Goal: Information Seeking & Learning: Learn about a topic

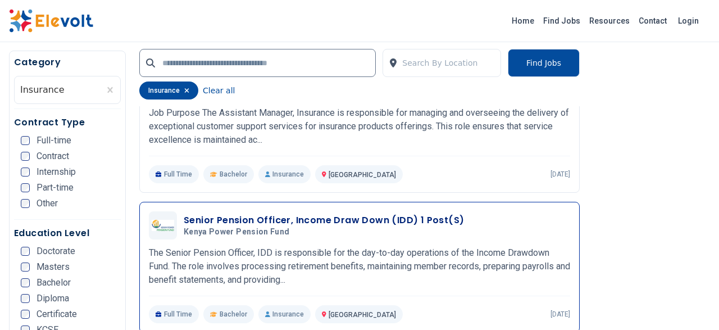
scroll to position [642, 0]
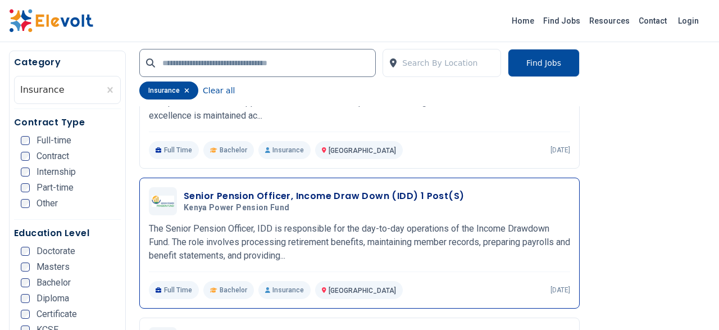
click at [272, 192] on h3 "Senior Pension Officer, Income Draw Down (IDD) 1 Post(s)" at bounding box center [324, 195] width 280 height 13
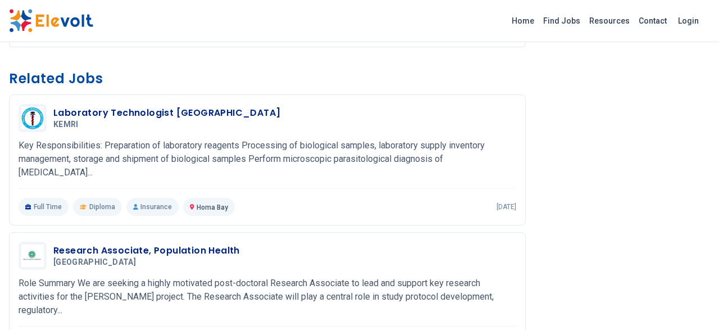
scroll to position [1226, 0]
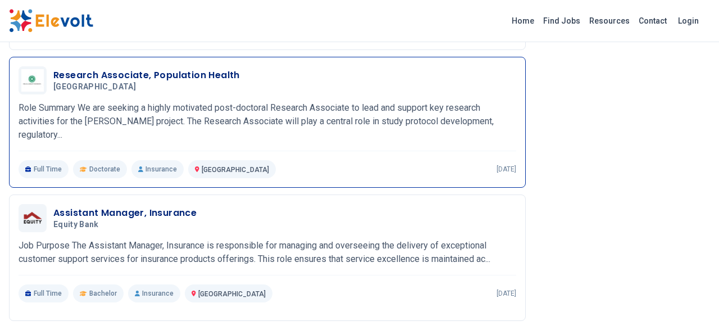
click at [127, 76] on h3 "Research Associate, Population Health" at bounding box center [146, 75] width 186 height 13
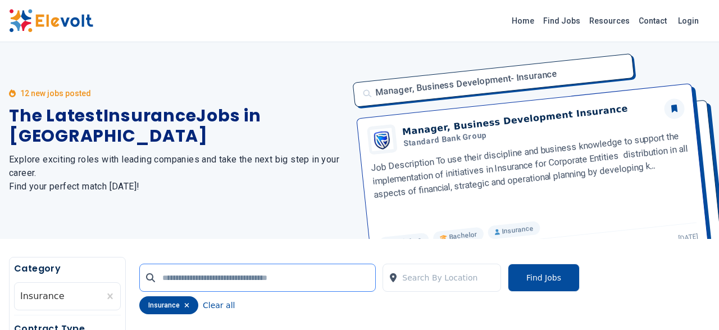
click at [163, 283] on input "text" at bounding box center [257, 277] width 236 height 28
click at [457, 131] on div "Manager, Business Development- Insurance Manager, Business Development Insuranc…" at bounding box center [528, 140] width 364 height 197
click at [475, 84] on div "Manager, Business Development- Insurance Manager, Business Development Insuranc…" at bounding box center [528, 140] width 364 height 197
click at [553, 95] on div "Manager, Business Development- Insurance Manager, Business Development Insuranc…" at bounding box center [528, 140] width 364 height 197
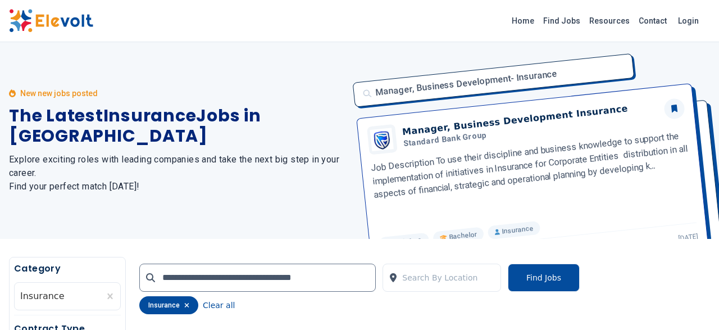
click at [554, 95] on div "Manager, Business Development- Insurance Manager, Business Development Insuranc…" at bounding box center [528, 140] width 364 height 197
click at [197, 279] on input "**********" at bounding box center [257, 277] width 236 height 28
click at [542, 279] on button "Find Jobs" at bounding box center [544, 277] width 72 height 28
drag, startPoint x: 335, startPoint y: 283, endPoint x: 160, endPoint y: 277, distance: 175.3
click at [160, 277] on input "**********" at bounding box center [257, 277] width 236 height 28
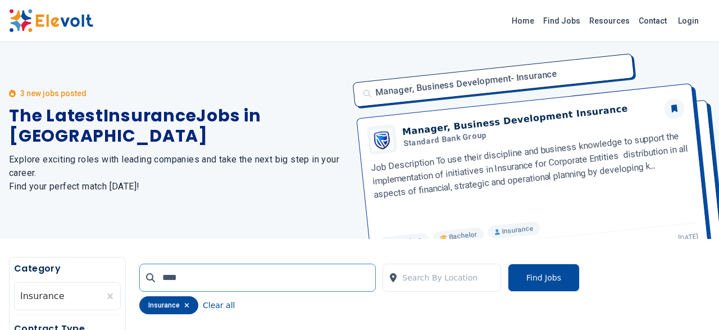
click at [188, 281] on input "****" at bounding box center [257, 277] width 236 height 28
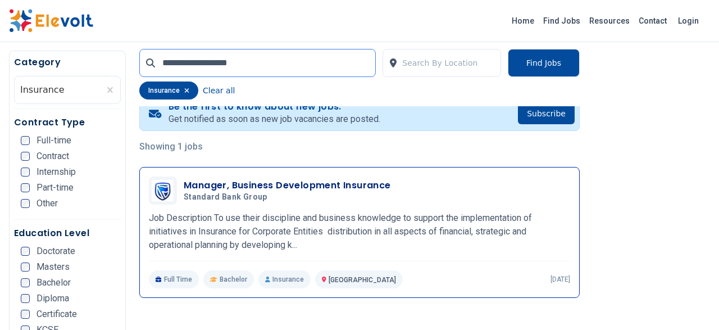
scroll to position [292, 0]
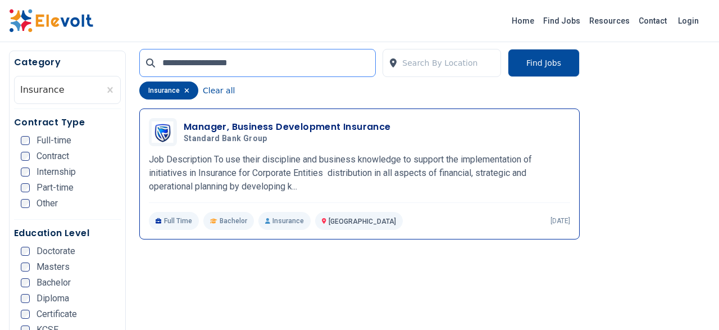
type input "**********"
click at [248, 123] on h3 "Manager, Business Development Insurance" at bounding box center [287, 126] width 207 height 13
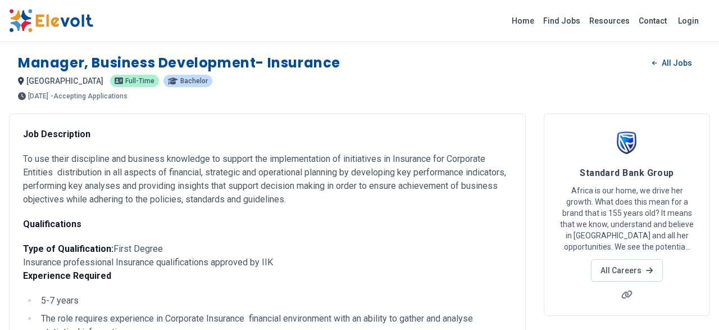
scroll to position [117, 0]
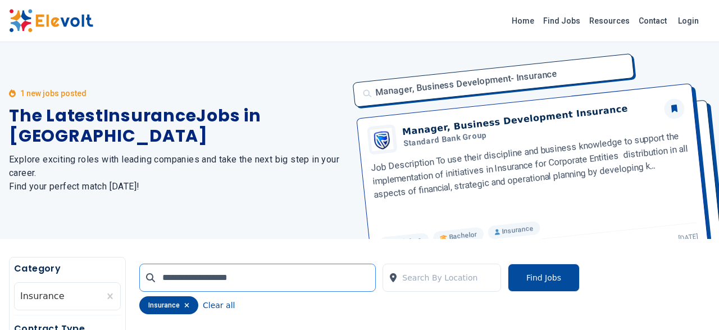
drag, startPoint x: 180, startPoint y: 281, endPoint x: 266, endPoint y: 278, distance: 85.4
click at [266, 278] on input "**********" at bounding box center [257, 277] width 236 height 28
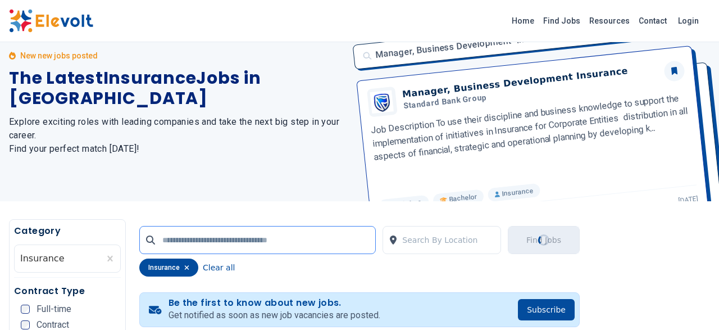
scroll to position [58, 0]
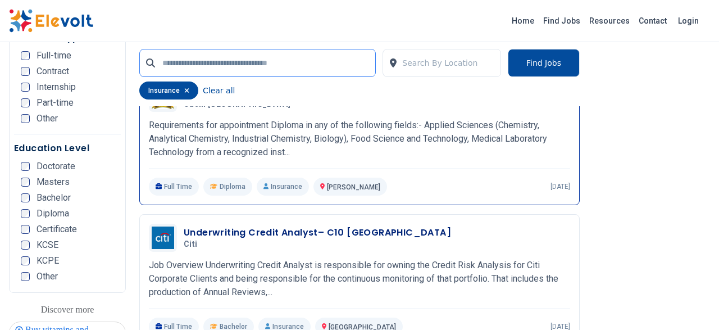
scroll to position [1810, 0]
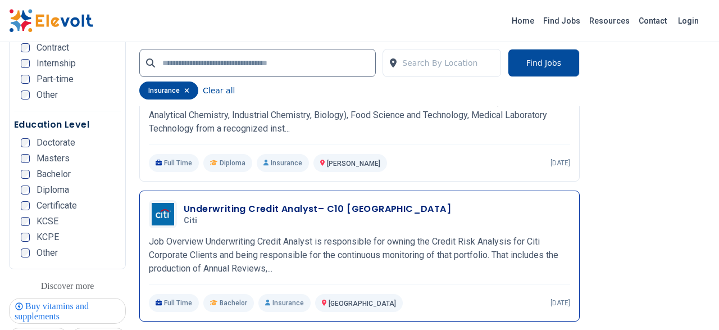
click at [244, 202] on h3 "Underwriting Credit Analyst– C10 [GEOGRAPHIC_DATA]" at bounding box center [317, 208] width 267 height 13
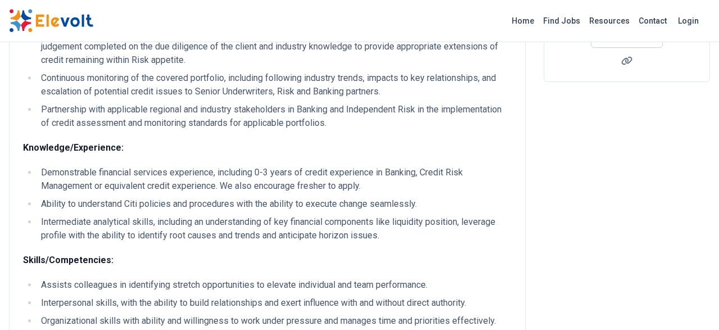
scroll to position [292, 0]
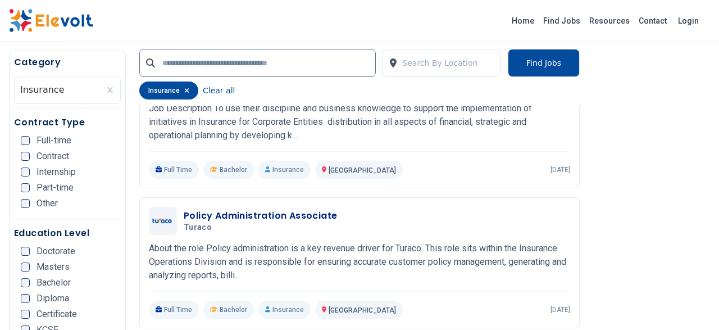
scroll to position [1460, 0]
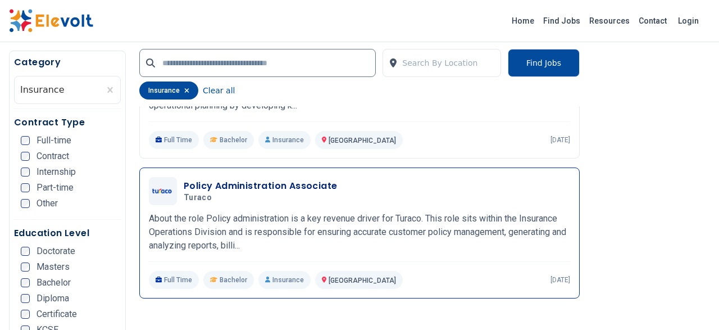
click at [266, 179] on h3 "Policy Administration Associate" at bounding box center [260, 185] width 153 height 13
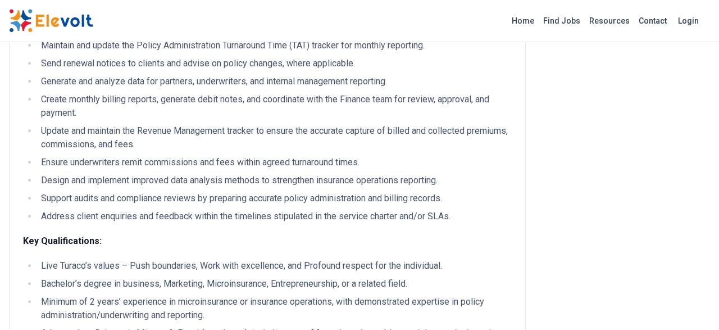
scroll to position [175, 0]
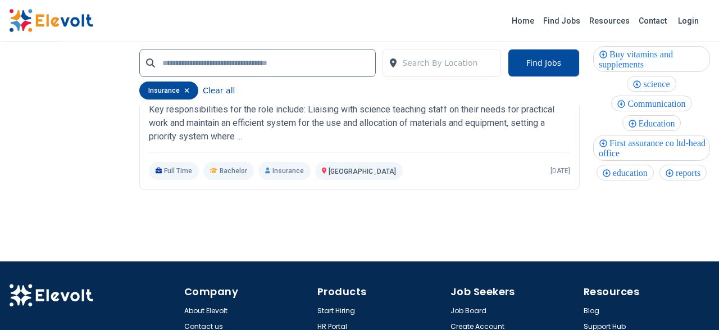
scroll to position [2102, 0]
